Goal: Check status: Check status

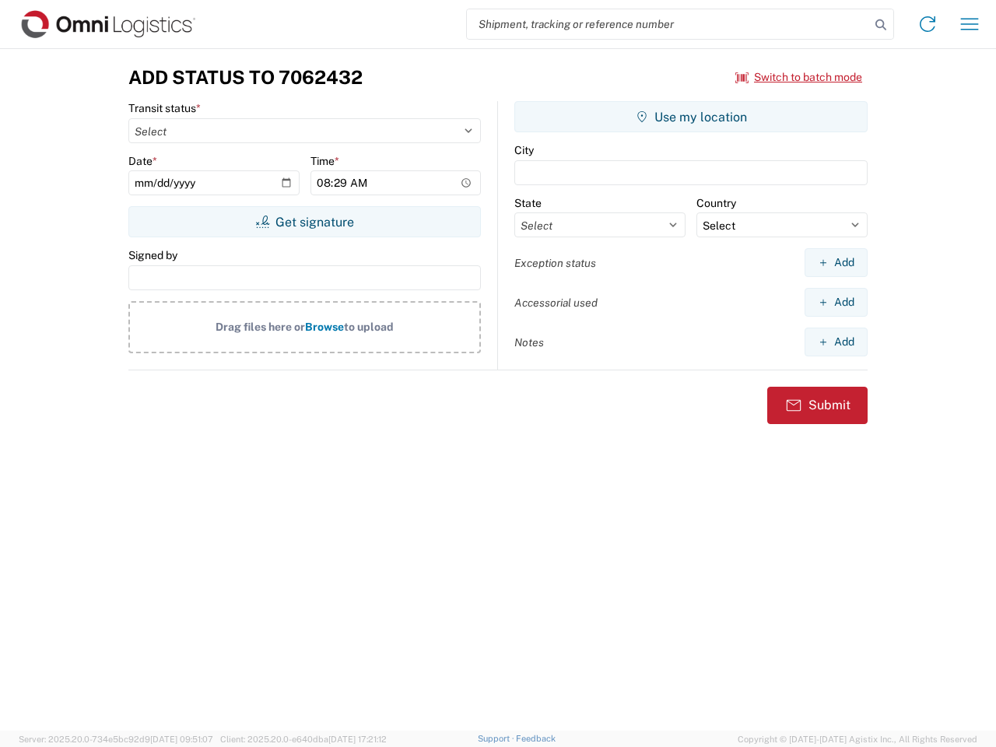
click at [669, 24] on input "search" at bounding box center [668, 24] width 403 height 30
click at [881, 25] on icon at bounding box center [881, 25] width 22 height 22
click at [928, 24] on icon at bounding box center [927, 24] width 25 height 25
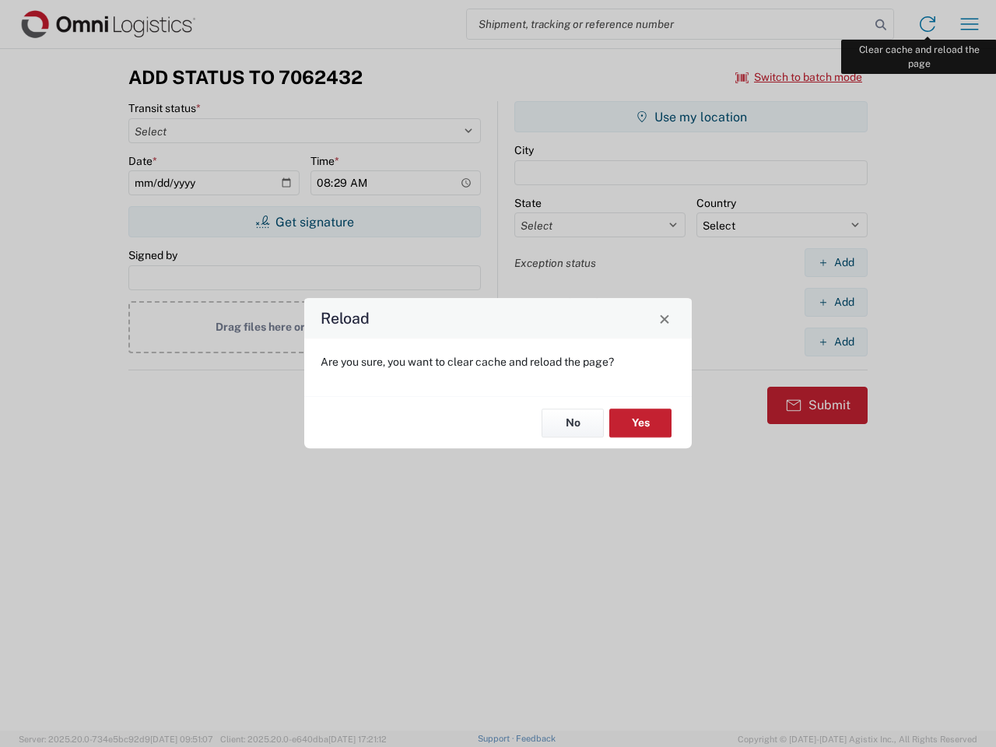
click at [970, 24] on div "Reload Are you sure, you want to clear cache and reload the page? No Yes" at bounding box center [498, 373] width 996 height 747
click at [799, 77] on div "Reload Are you sure, you want to clear cache and reload the page? No Yes" at bounding box center [498, 373] width 996 height 747
click at [304, 222] on div "Reload Are you sure, you want to clear cache and reload the page? No Yes" at bounding box center [498, 373] width 996 height 747
click at [691, 117] on div "Reload Are you sure, you want to clear cache and reload the page? No Yes" at bounding box center [498, 373] width 996 height 747
click at [836, 262] on div "Reload Are you sure, you want to clear cache and reload the page? No Yes" at bounding box center [498, 373] width 996 height 747
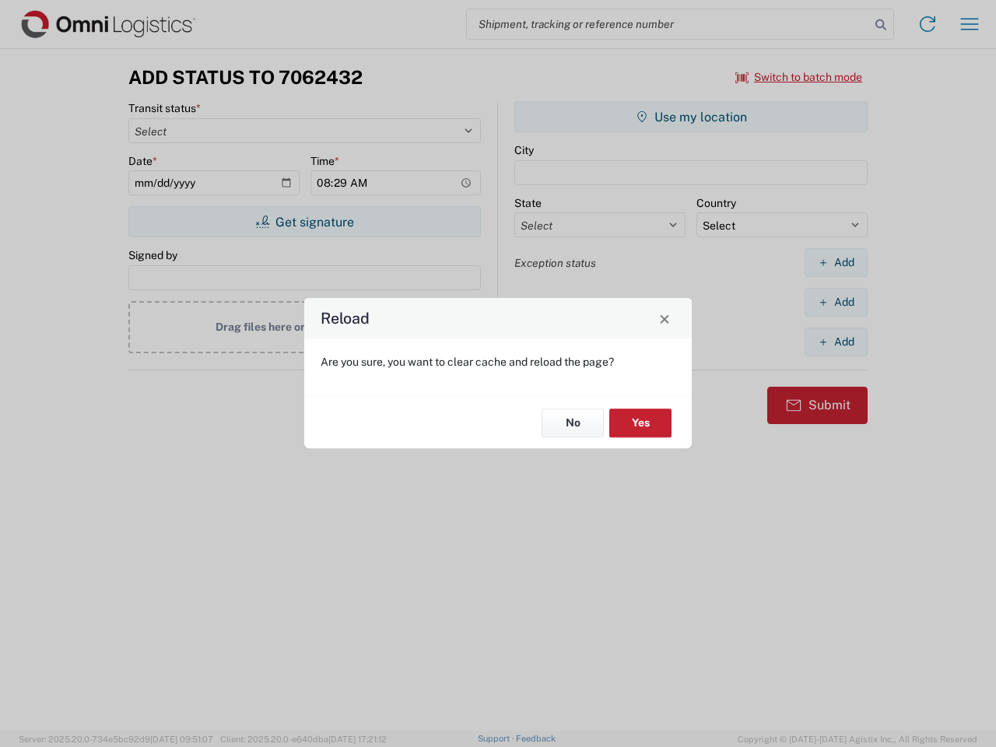
click at [836, 302] on div "Reload Are you sure, you want to clear cache and reload the page? No Yes" at bounding box center [498, 373] width 996 height 747
click at [836, 342] on div "Reload Are you sure, you want to clear cache and reload the page? No Yes" at bounding box center [498, 373] width 996 height 747
